Goal: Information Seeking & Learning: Learn about a topic

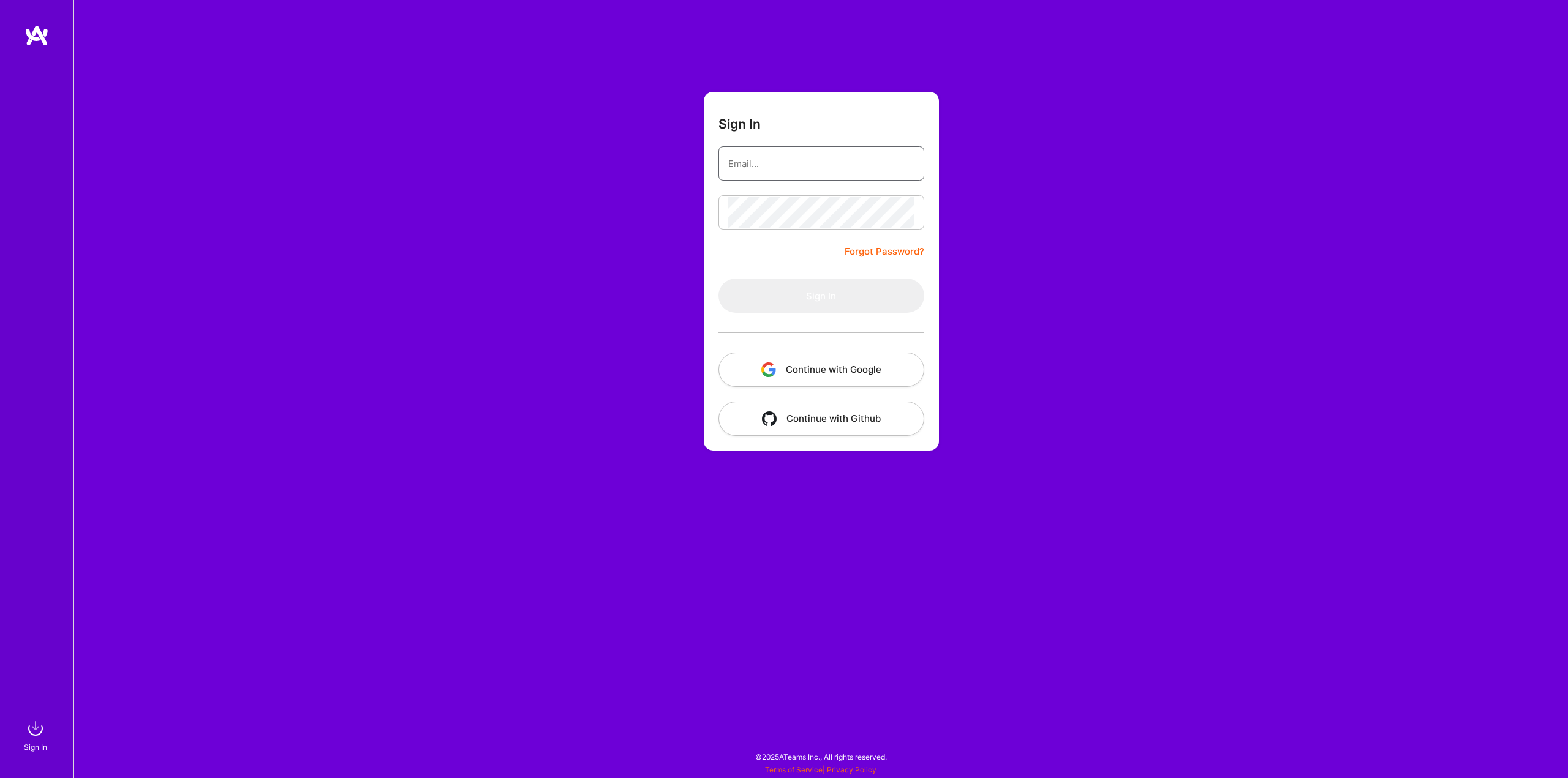
type input "[EMAIL_ADDRESS][DOMAIN_NAME]"
click at [777, 292] on button "Sign In" at bounding box center [821, 296] width 206 height 34
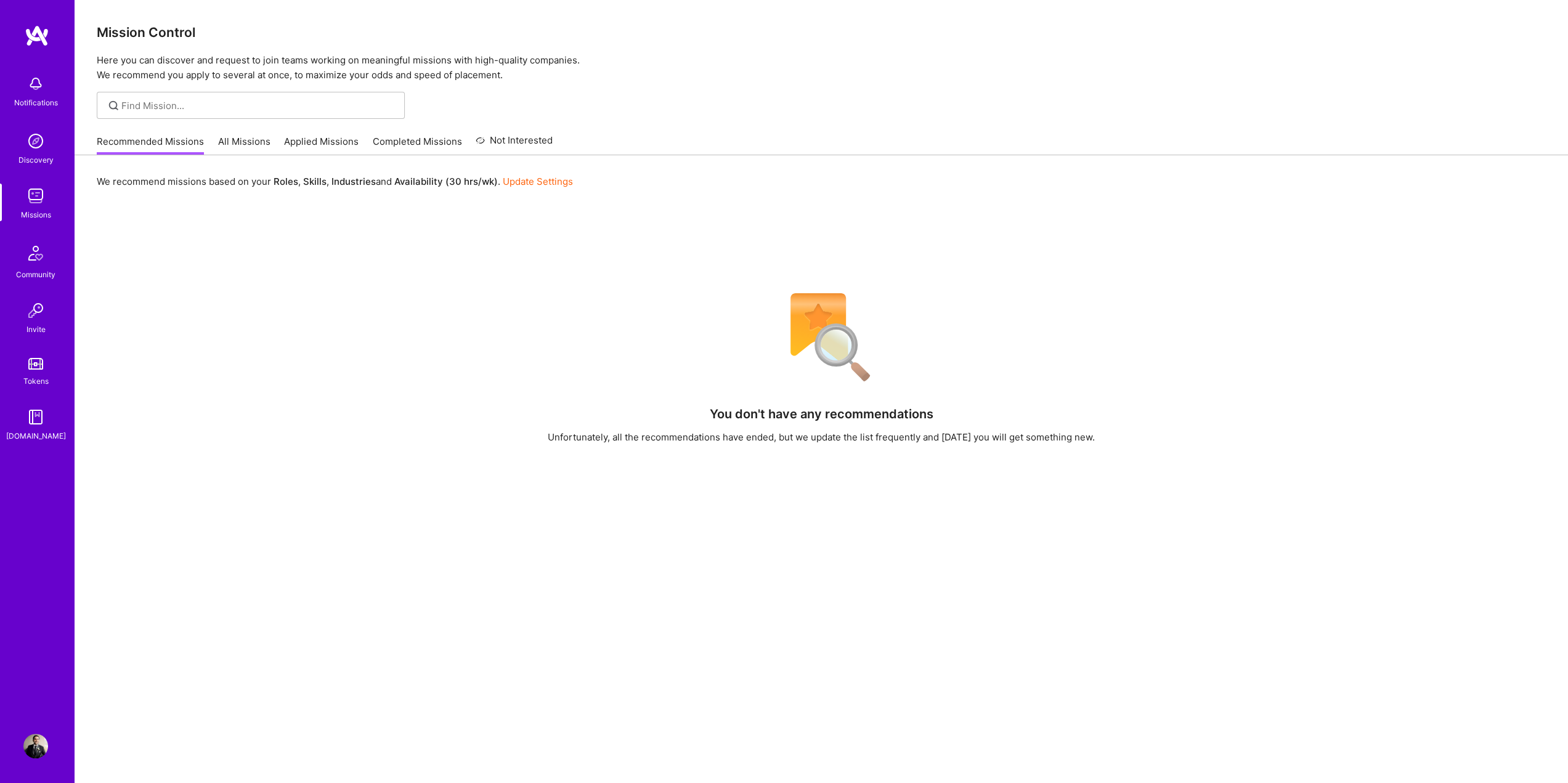
click at [234, 145] on link "All Missions" at bounding box center [244, 145] width 53 height 20
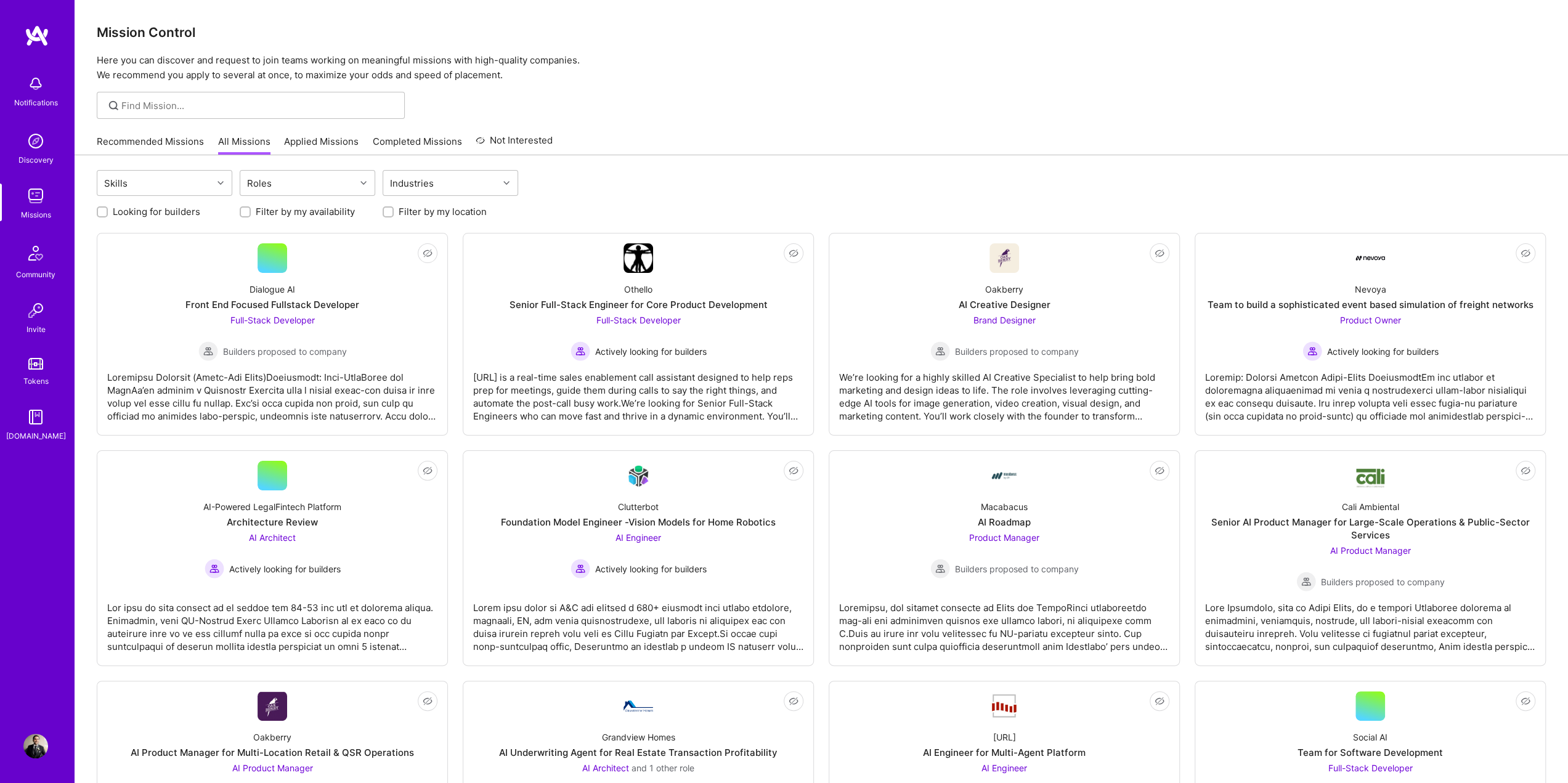
click at [111, 213] on div "Looking for builders" at bounding box center [165, 212] width 136 height 13
click at [101, 212] on input "Looking for builders" at bounding box center [103, 212] width 8 height 8
checkbox input "true"
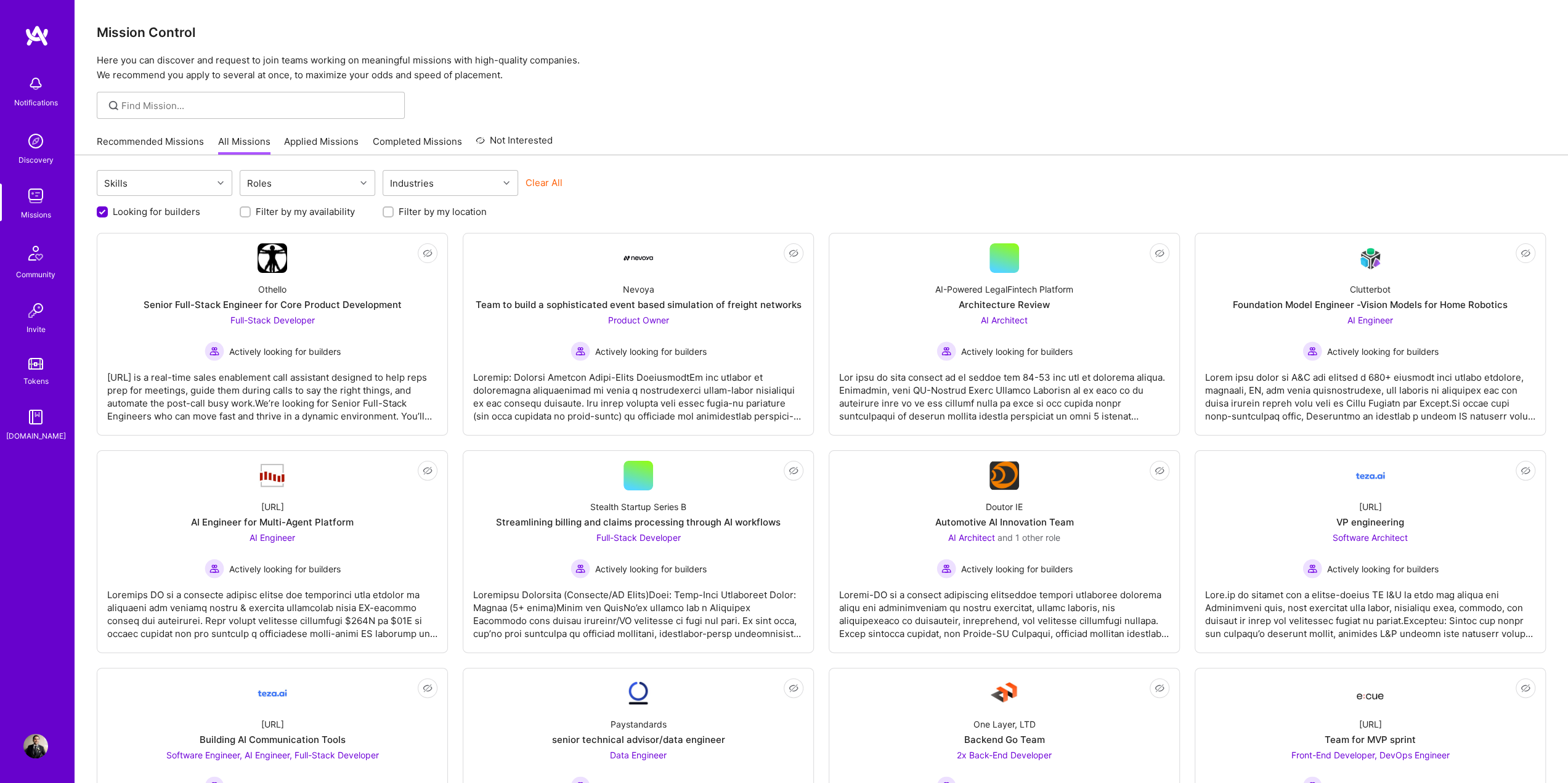
click at [389, 212] on input "Filter by my location" at bounding box center [389, 212] width 8 height 8
checkbox input "true"
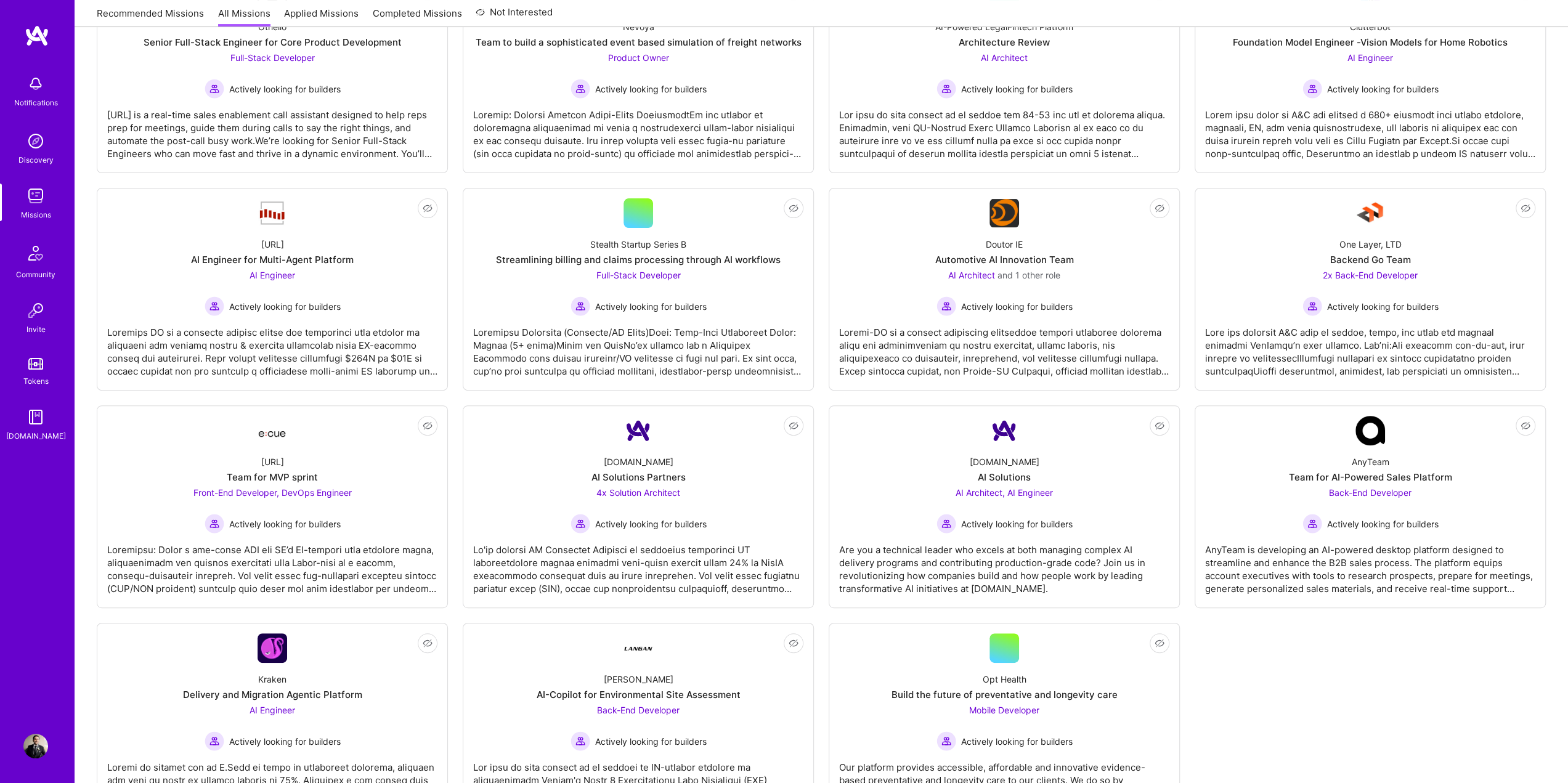
scroll to position [332, 0]
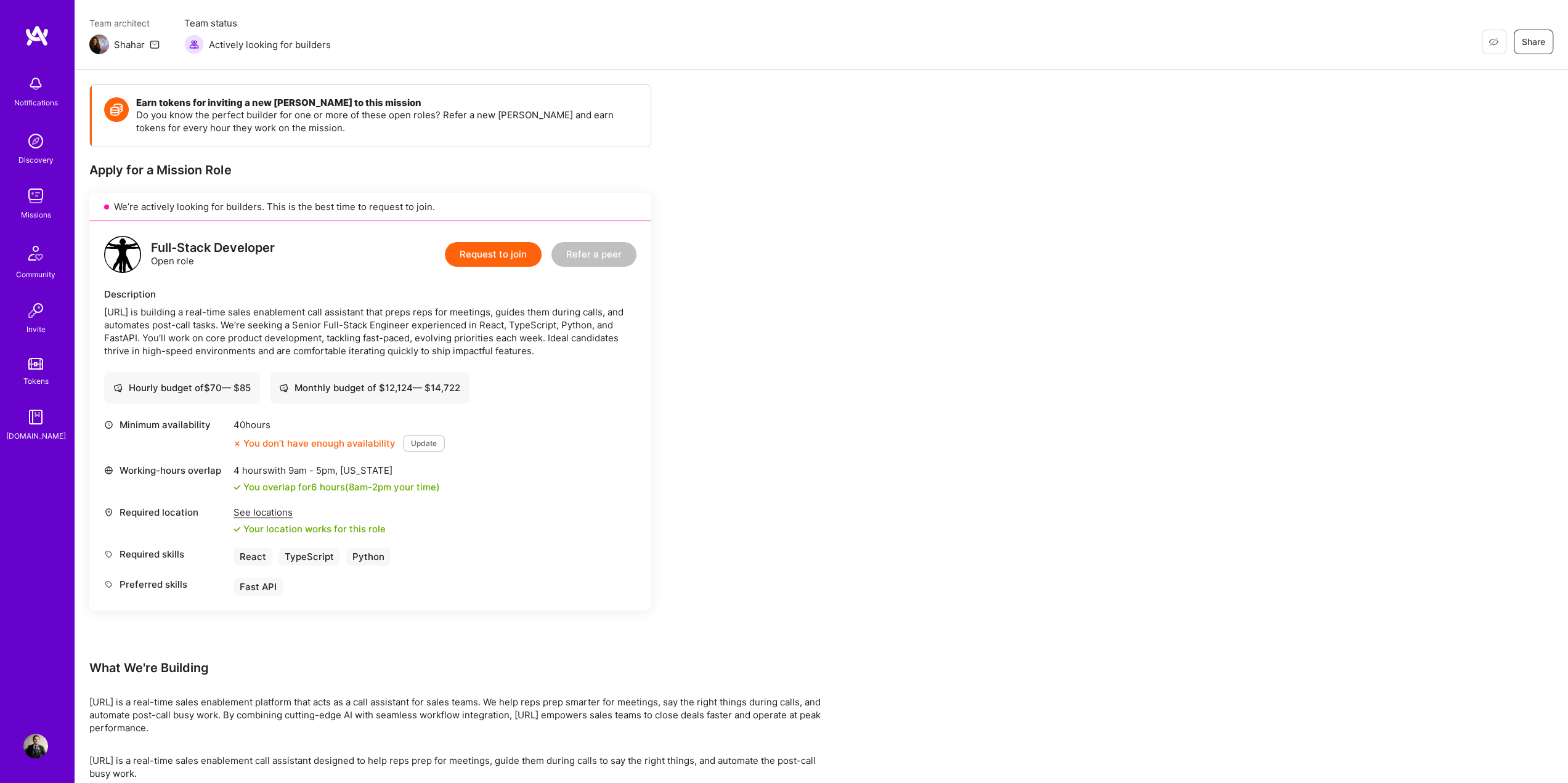
scroll to position [178, 0]
